Goal: Information Seeking & Learning: Check status

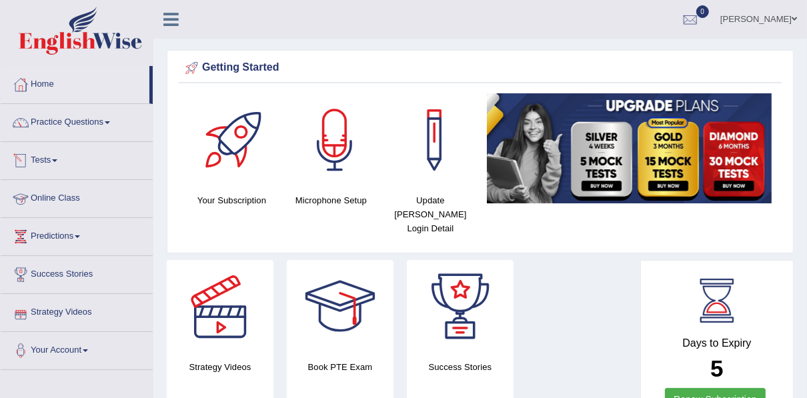
click at [56, 161] on link "Tests" at bounding box center [77, 158] width 152 height 33
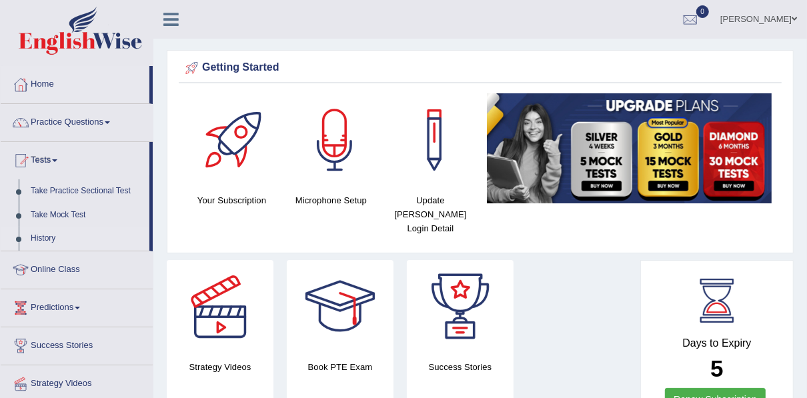
click at [48, 238] on link "History" at bounding box center [87, 239] width 125 height 24
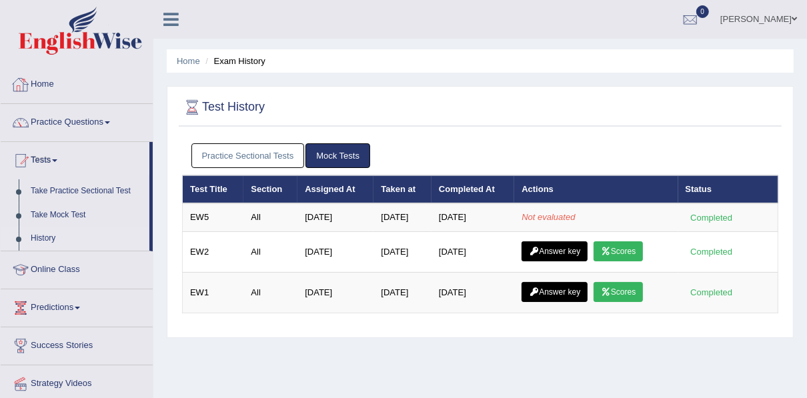
click at [45, 88] on link "Home" at bounding box center [77, 82] width 152 height 33
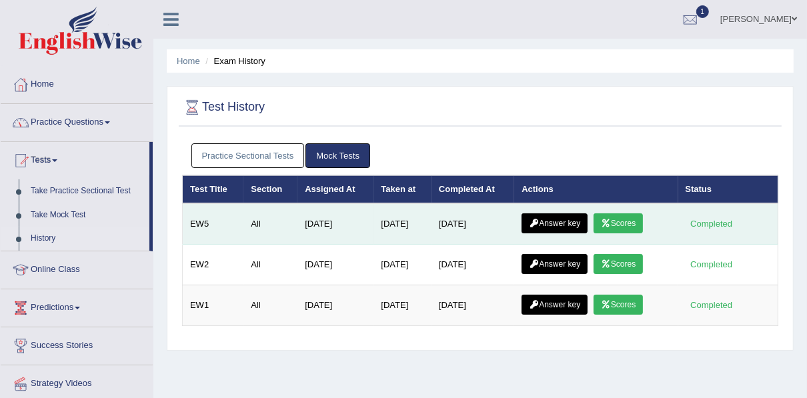
click at [609, 226] on link "Scores" at bounding box center [618, 223] width 49 height 20
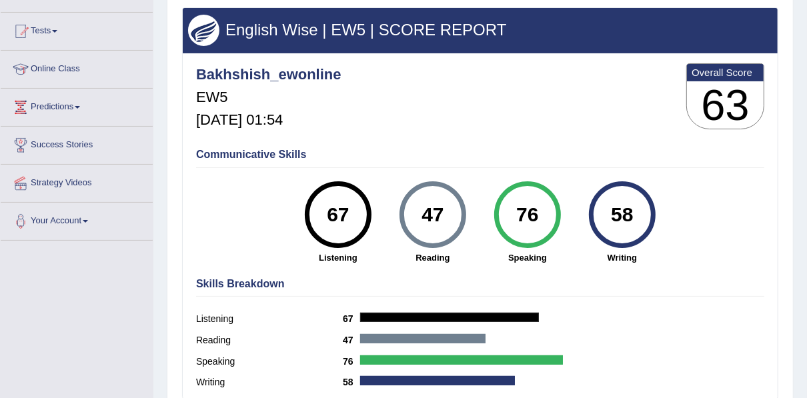
scroll to position [136, 0]
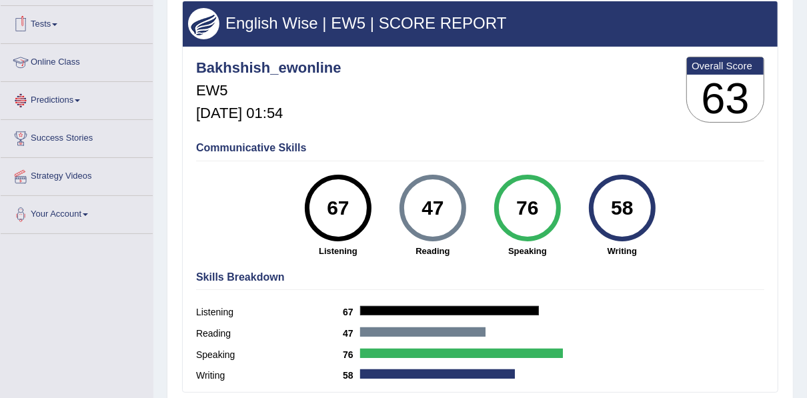
click at [51, 25] on link "Tests" at bounding box center [77, 22] width 152 height 33
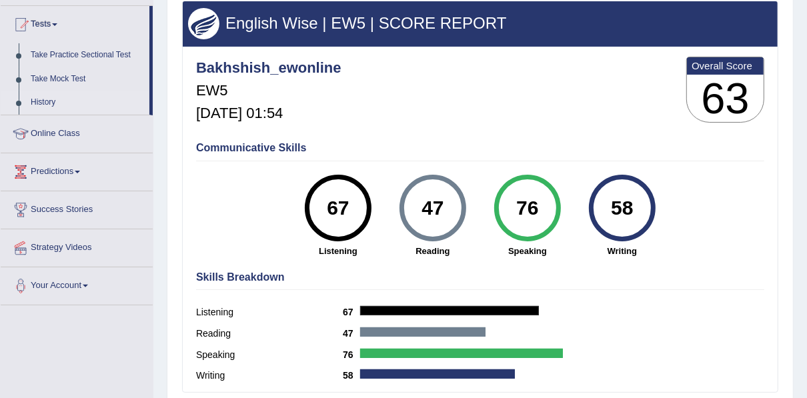
click at [54, 93] on link "History" at bounding box center [87, 103] width 125 height 24
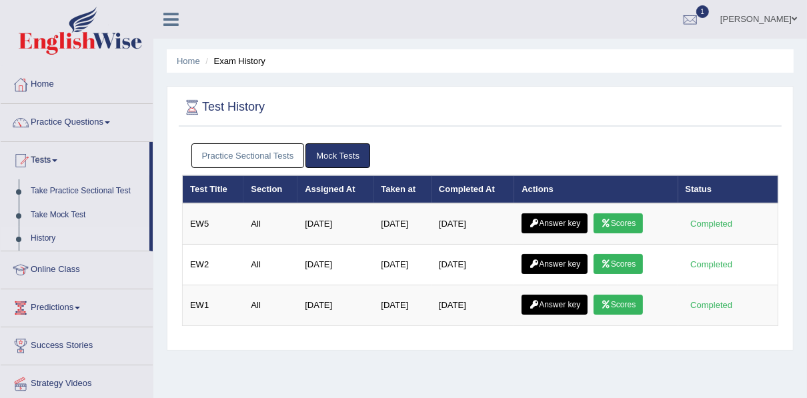
click at [549, 219] on link "Answer key" at bounding box center [555, 223] width 66 height 20
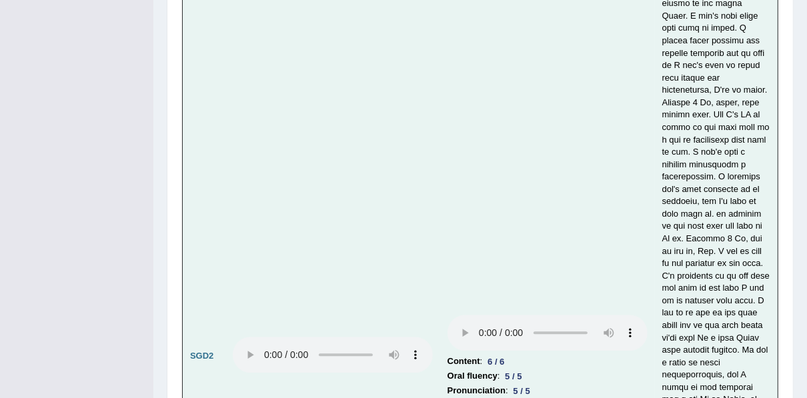
scroll to position [5697, 0]
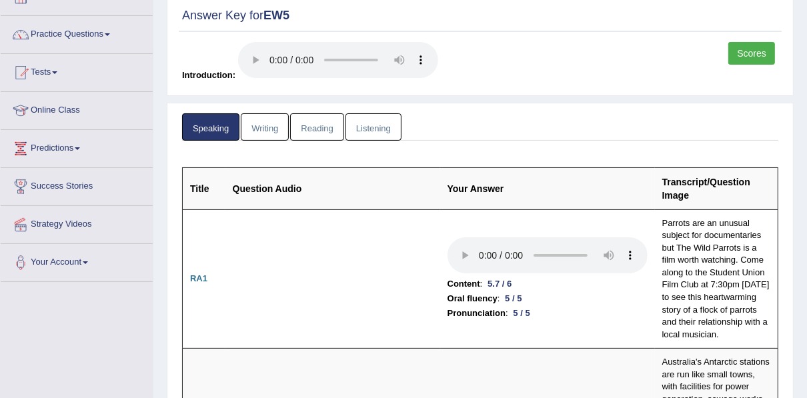
scroll to position [0, 0]
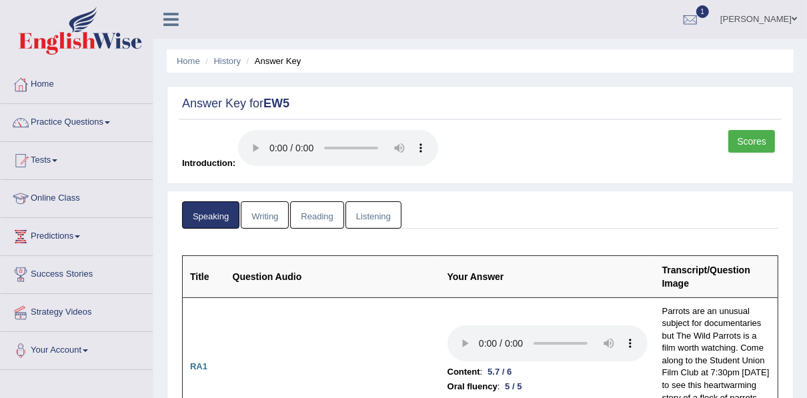
click at [276, 209] on link "Writing" at bounding box center [265, 214] width 48 height 27
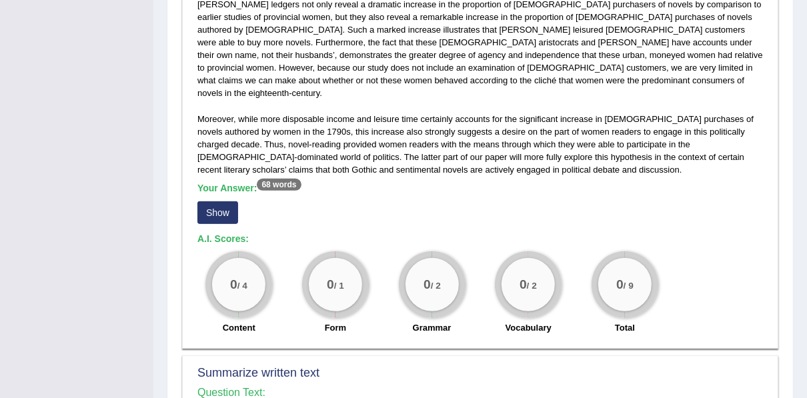
scroll to position [389, 0]
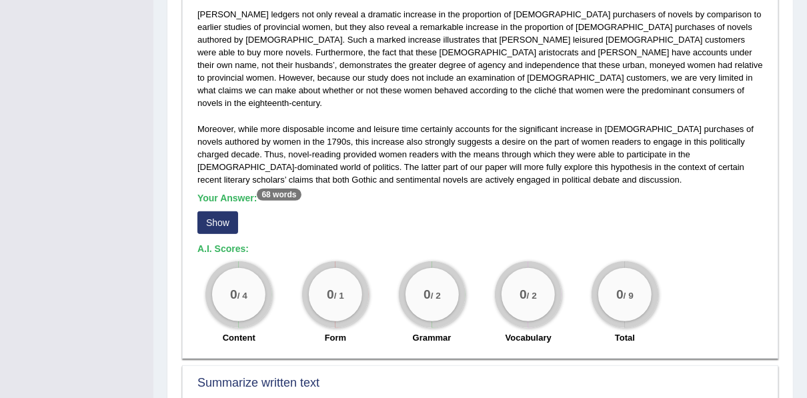
click at [212, 211] on button "Show" at bounding box center [217, 222] width 41 height 23
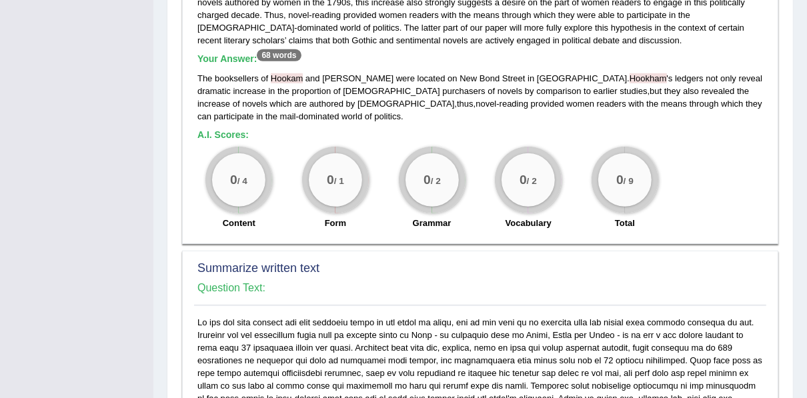
scroll to position [490, 0]
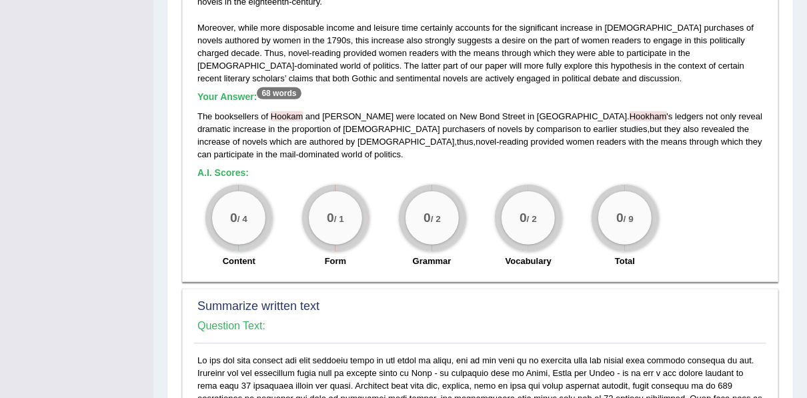
click at [332, 155] on div "The Booksellers of Hookam and Carpenter (hereafter referred to only as ‘Hookham…" at bounding box center [480, 52] width 572 height 445
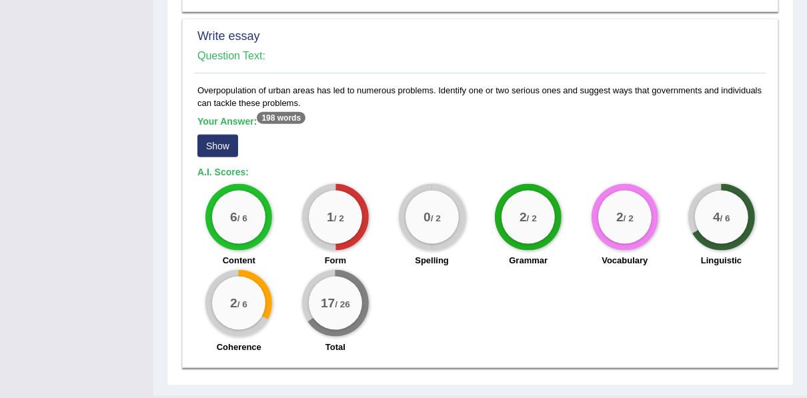
scroll to position [1123, 0]
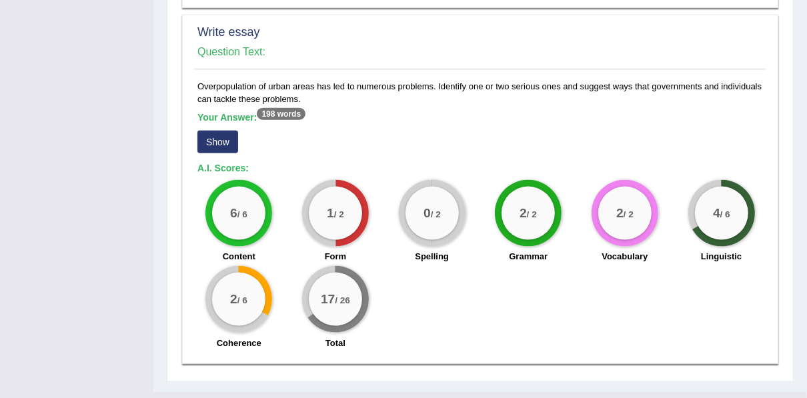
click at [205, 131] on button "Show" at bounding box center [217, 142] width 41 height 23
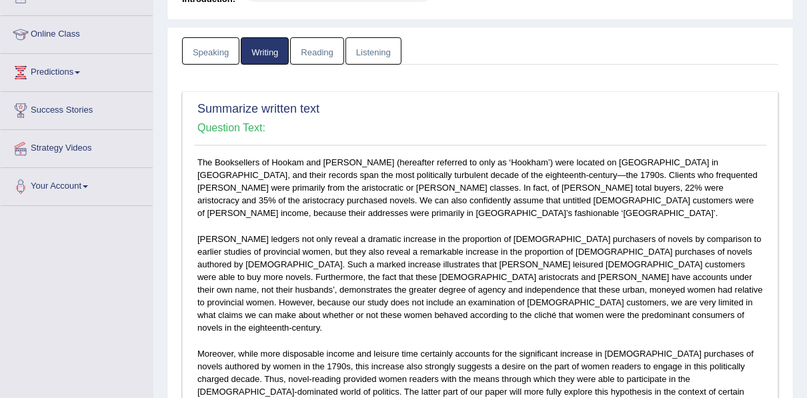
scroll to position [0, 0]
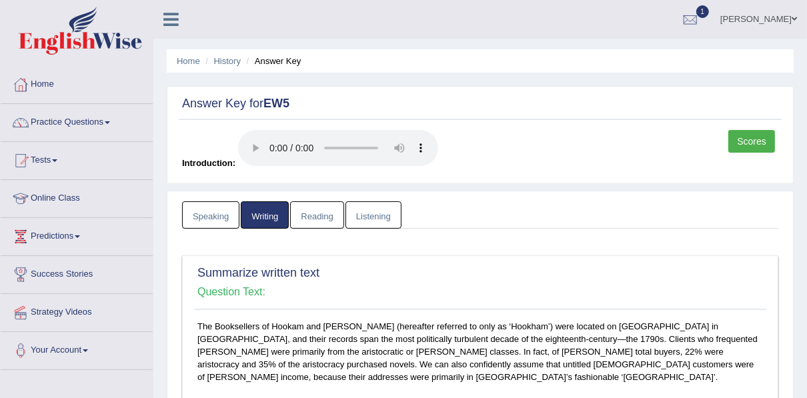
click at [302, 219] on link "Reading" at bounding box center [316, 214] width 53 height 27
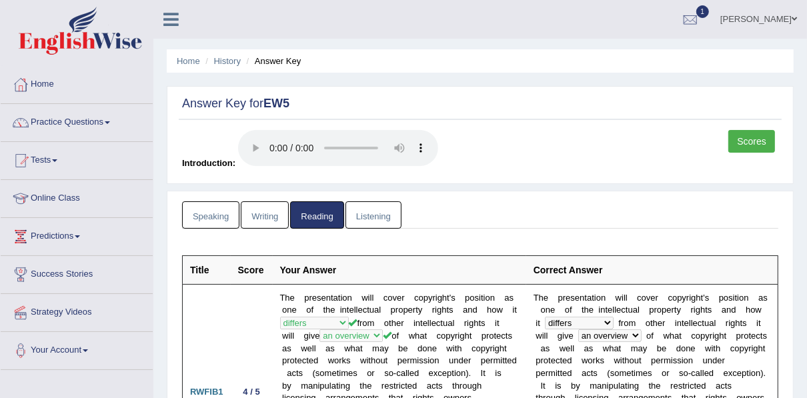
click at [381, 204] on link "Listening" at bounding box center [374, 214] width 56 height 27
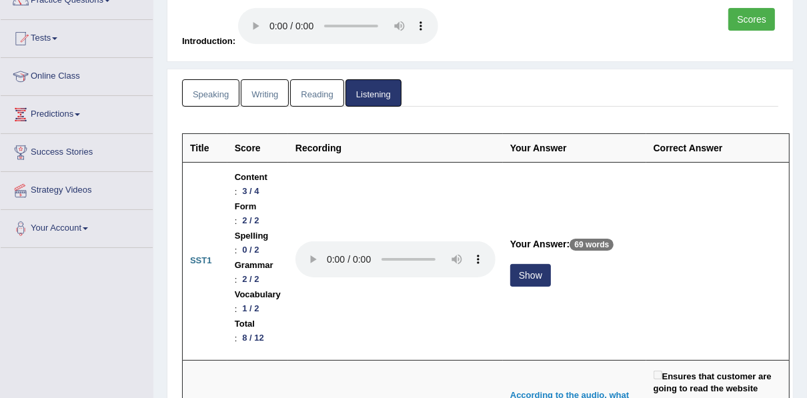
scroll to position [176, 0]
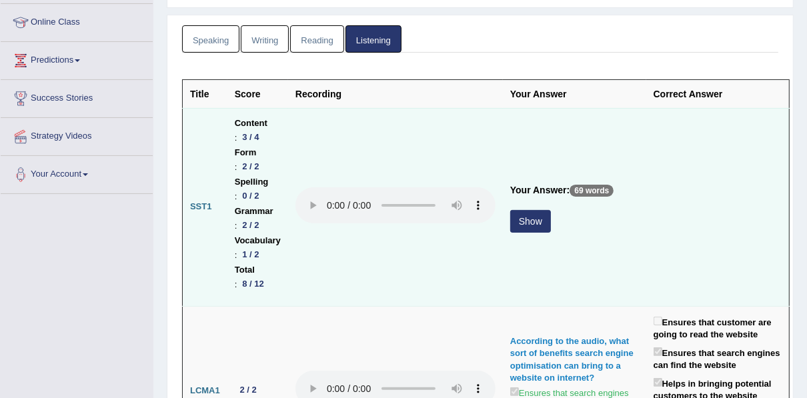
click at [548, 210] on button "Show" at bounding box center [530, 221] width 41 height 23
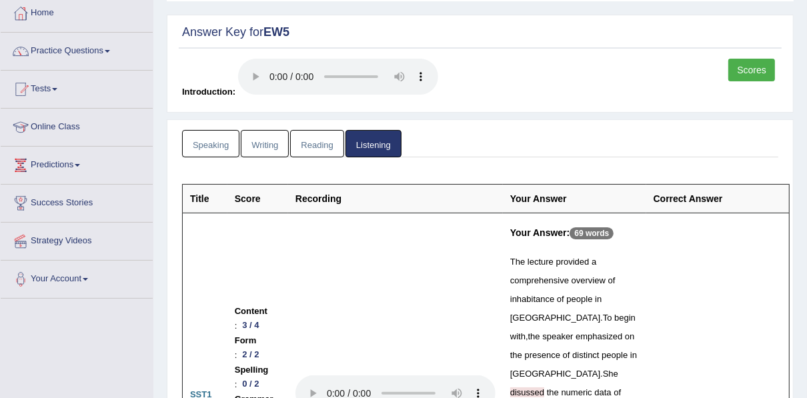
scroll to position [0, 0]
